Goal: Information Seeking & Learning: Learn about a topic

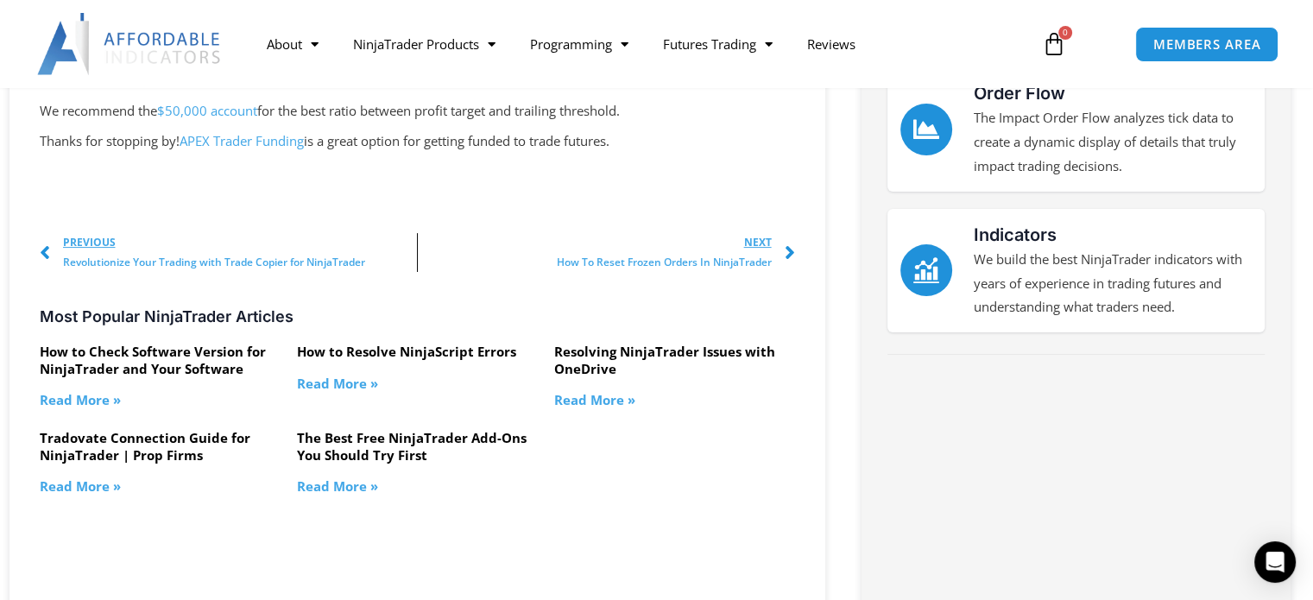
scroll to position [345, 0]
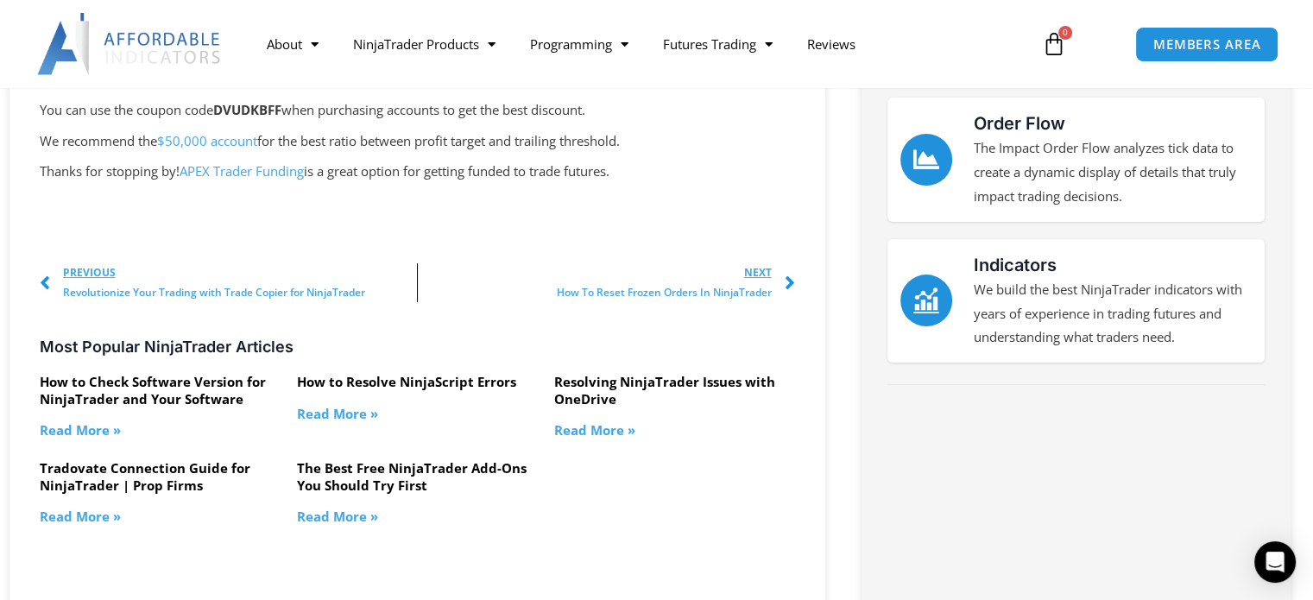
click at [311, 288] on span "Revolutionize Your Trading with Trade Copier for NinjaTrader" at bounding box center [214, 292] width 302 height 19
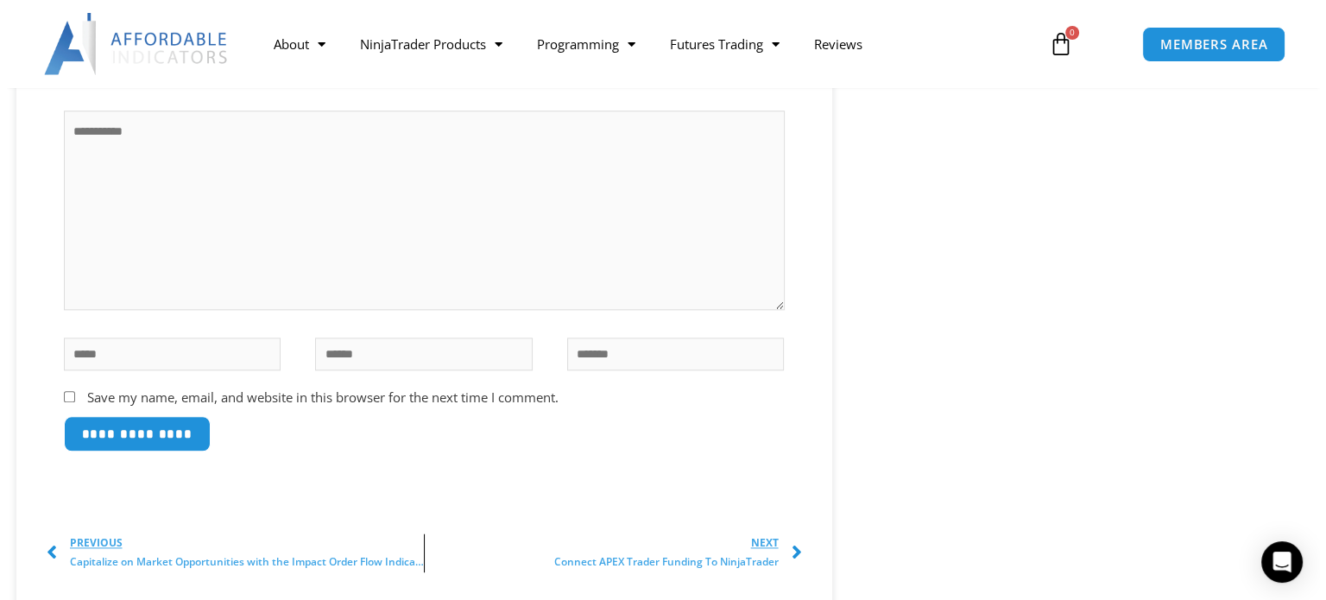
scroll to position [2245, 0]
